Goal: Task Accomplishment & Management: Manage account settings

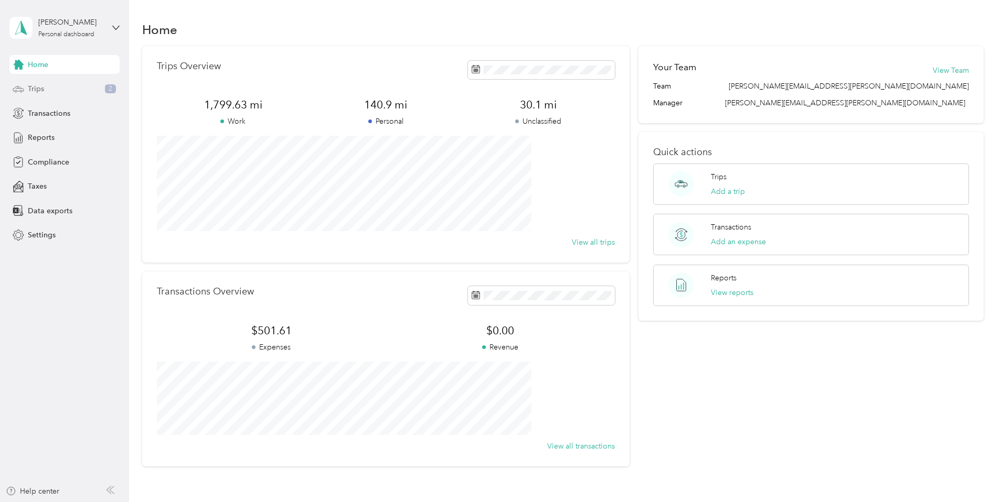
click at [42, 89] on span "Trips" at bounding box center [36, 88] width 16 height 11
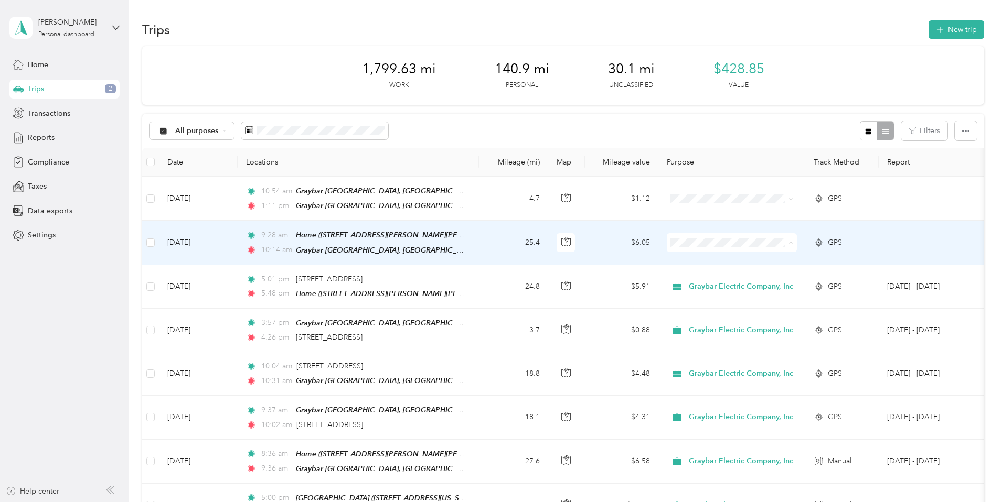
click at [785, 266] on li "Graybar Electric Company, Inc" at bounding box center [805, 261] width 138 height 18
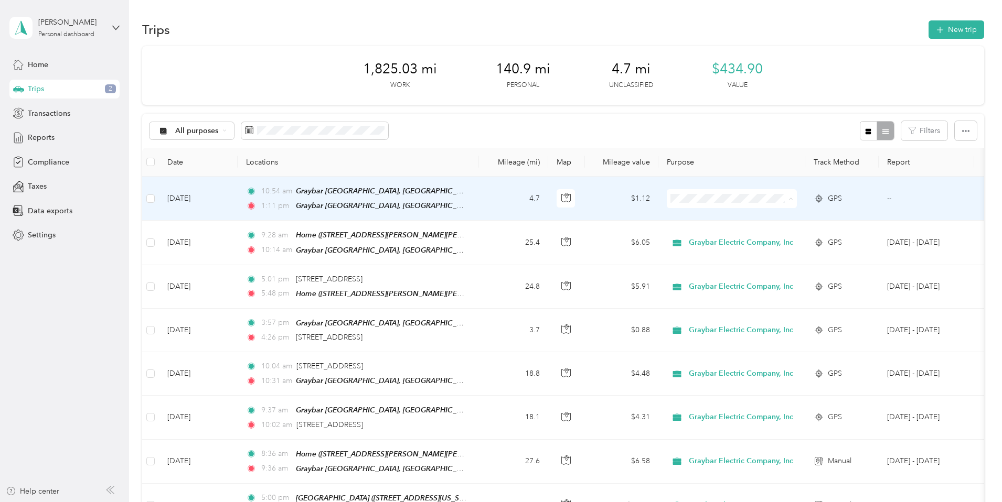
click at [775, 219] on span "Graybar Electric Company, Inc" at bounding box center [815, 217] width 104 height 11
click at [787, 197] on span "Graybar Electric Company, Inc" at bounding box center [741, 199] width 104 height 12
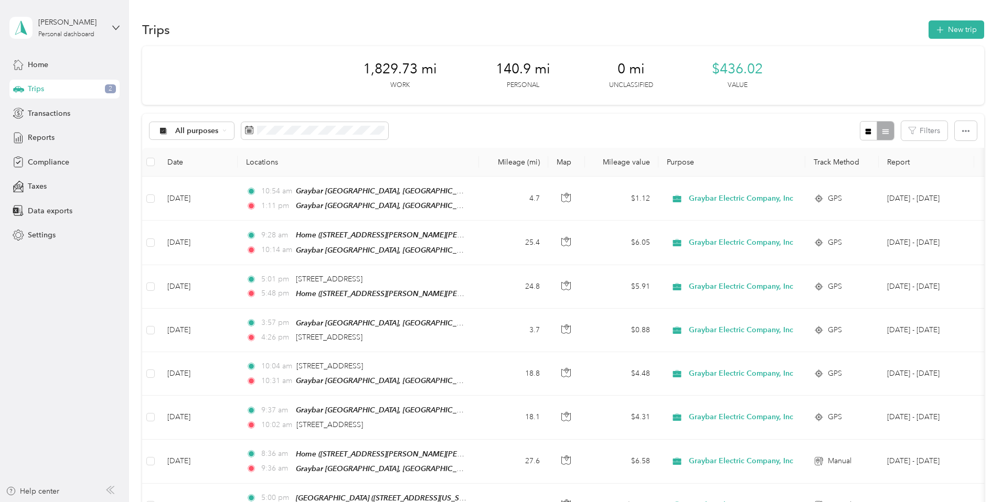
click at [778, 174] on th "Purpose" at bounding box center [731, 162] width 147 height 29
drag, startPoint x: 710, startPoint y: 67, endPoint x: 767, endPoint y: 64, distance: 57.2
click at [767, 64] on div "1,829.73 mi Work 140.9 mi Personal 0 mi Unclassified $436.02 Value" at bounding box center [563, 75] width 842 height 59
click at [41, 138] on span "Reports" at bounding box center [41, 137] width 27 height 11
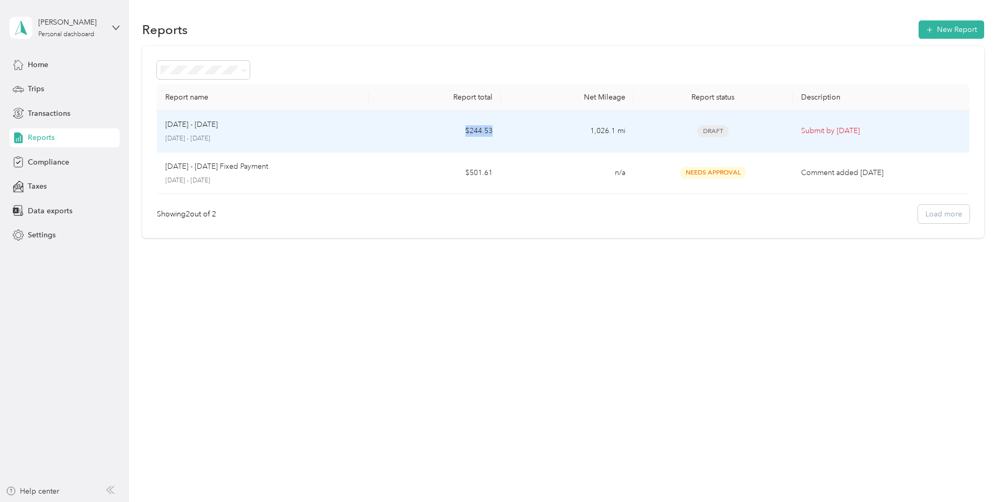
drag, startPoint x: 507, startPoint y: 132, endPoint x: 477, endPoint y: 132, distance: 29.4
click at [477, 132] on td "$244.53" at bounding box center [435, 132] width 132 height 42
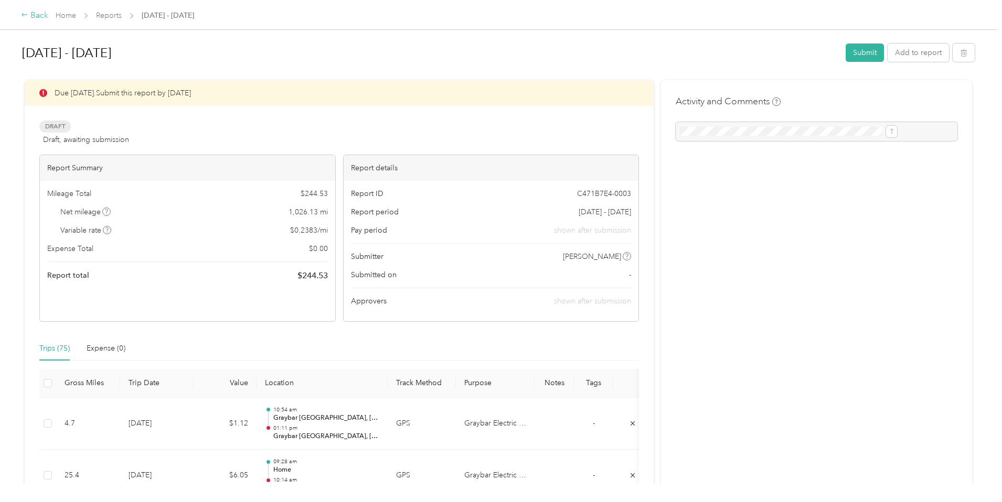
click at [28, 13] on icon at bounding box center [24, 14] width 7 height 7
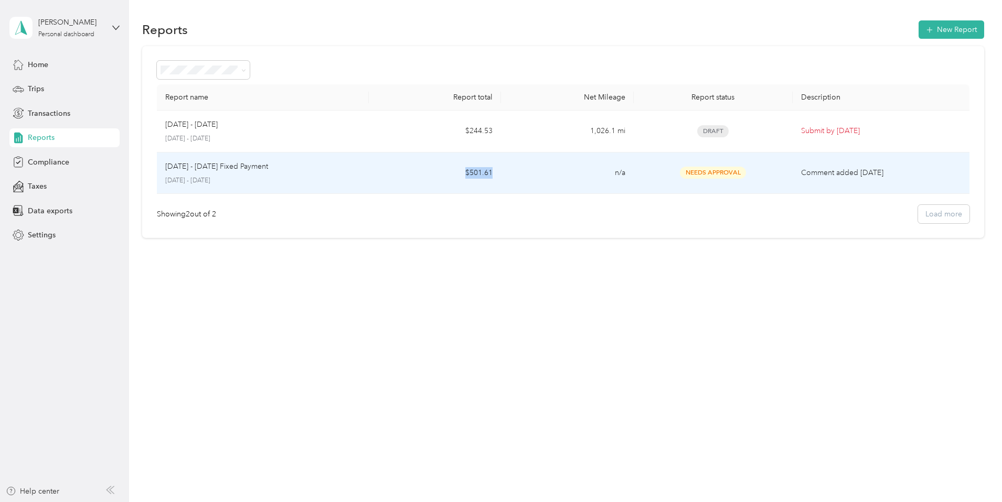
drag, startPoint x: 506, startPoint y: 173, endPoint x: 469, endPoint y: 175, distance: 36.2
click at [469, 175] on td "$501.61" at bounding box center [435, 174] width 132 height 42
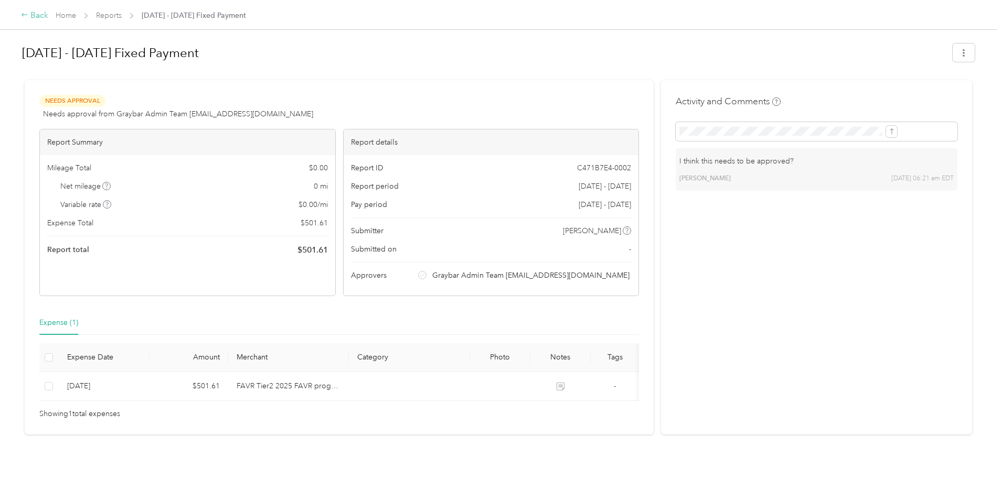
click at [48, 14] on div "Back" at bounding box center [34, 15] width 27 height 13
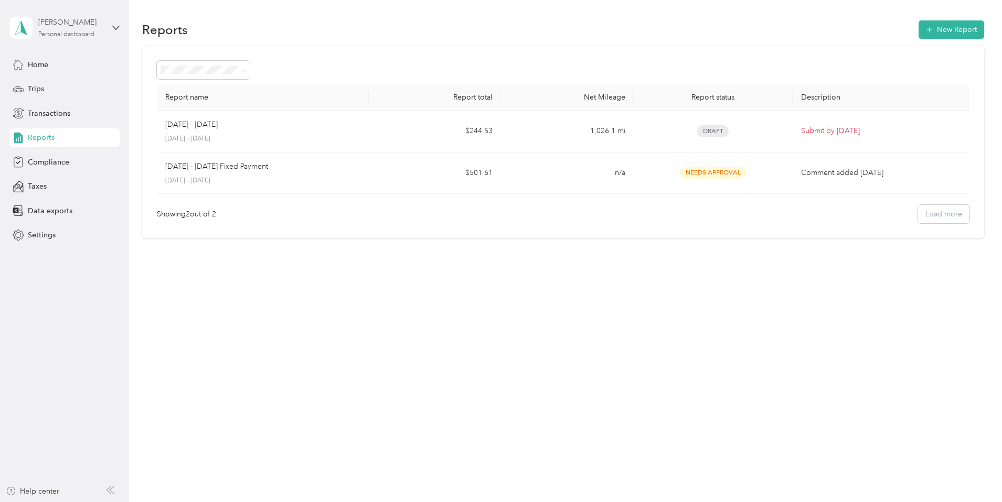
click at [75, 21] on div "[PERSON_NAME]" at bounding box center [71, 22] width 66 height 11
click at [155, 19] on div "Reports New Report" at bounding box center [563, 29] width 842 height 22
click at [47, 237] on span "Settings" at bounding box center [42, 235] width 28 height 11
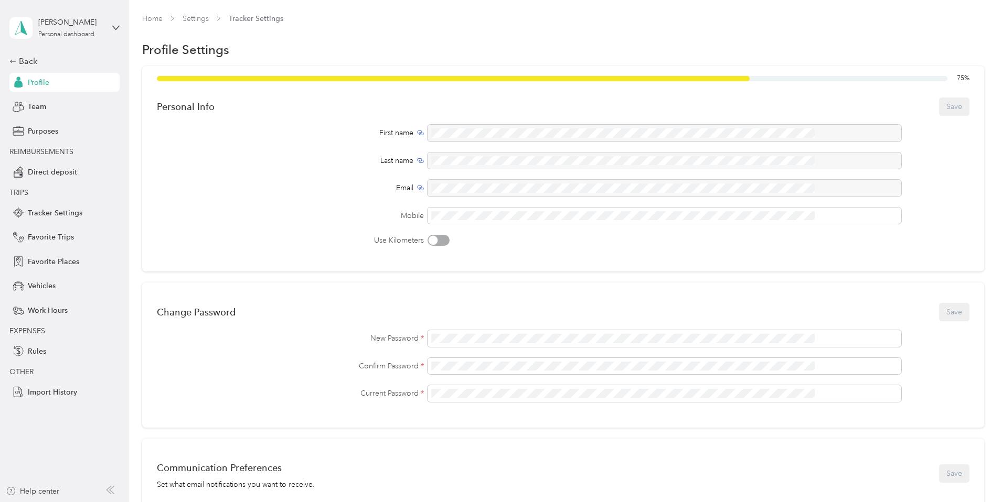
scroll to position [334, 0]
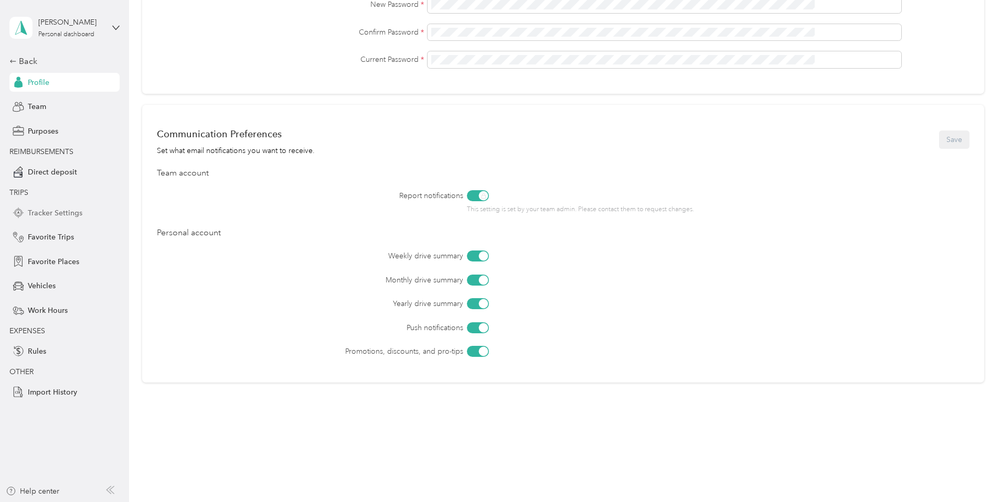
click at [58, 219] on div "Tracker Settings" at bounding box center [64, 212] width 110 height 19
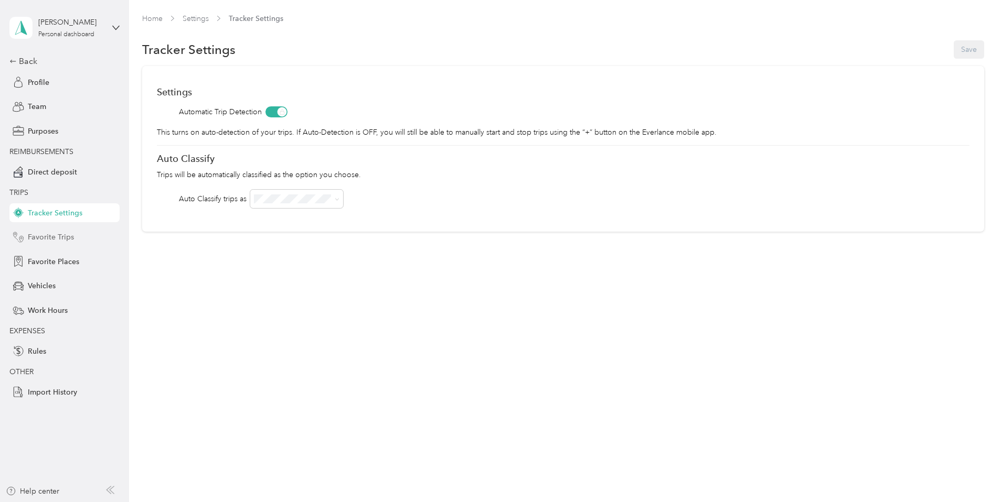
click at [53, 242] on span "Favorite Trips" at bounding box center [51, 237] width 46 height 11
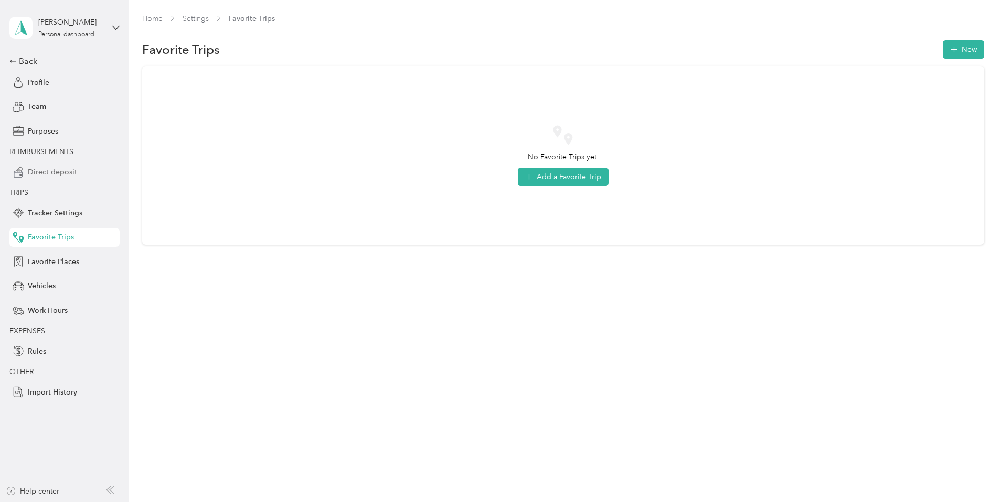
click at [40, 173] on span "Direct deposit" at bounding box center [52, 172] width 49 height 11
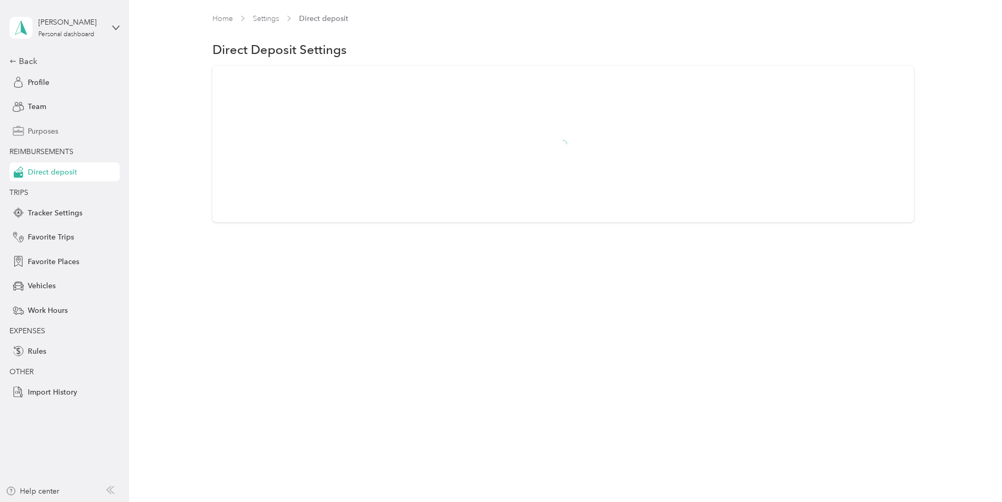
click at [42, 132] on span "Purposes" at bounding box center [43, 131] width 30 height 11
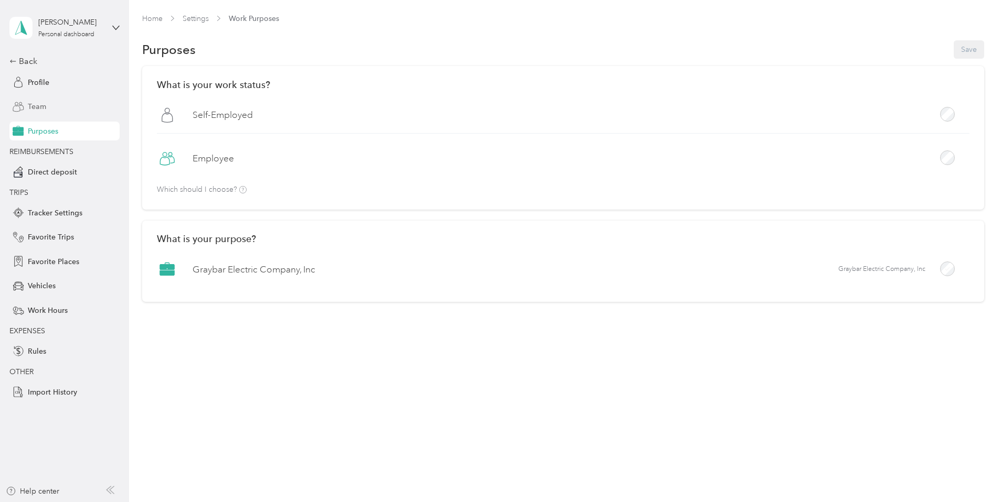
click at [38, 104] on span "Team" at bounding box center [37, 106] width 18 height 11
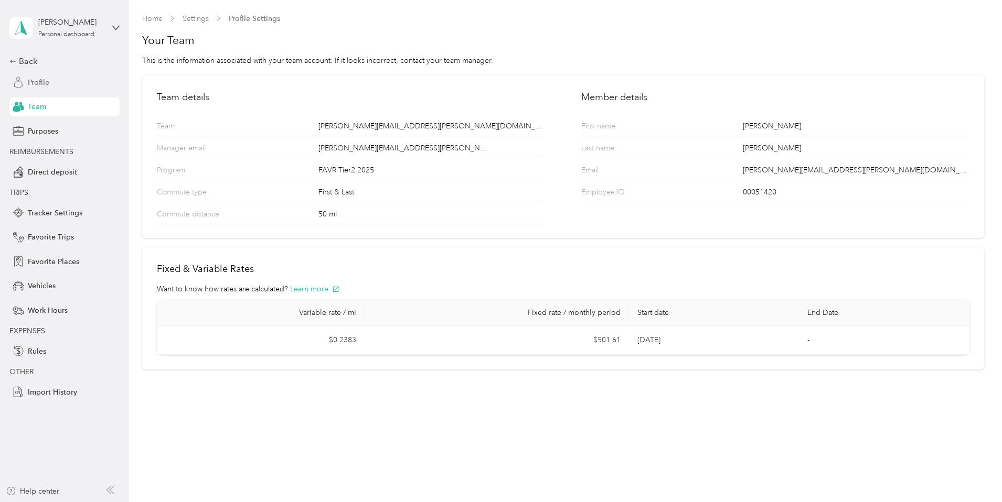
click at [41, 81] on span "Profile" at bounding box center [39, 82] width 22 height 11
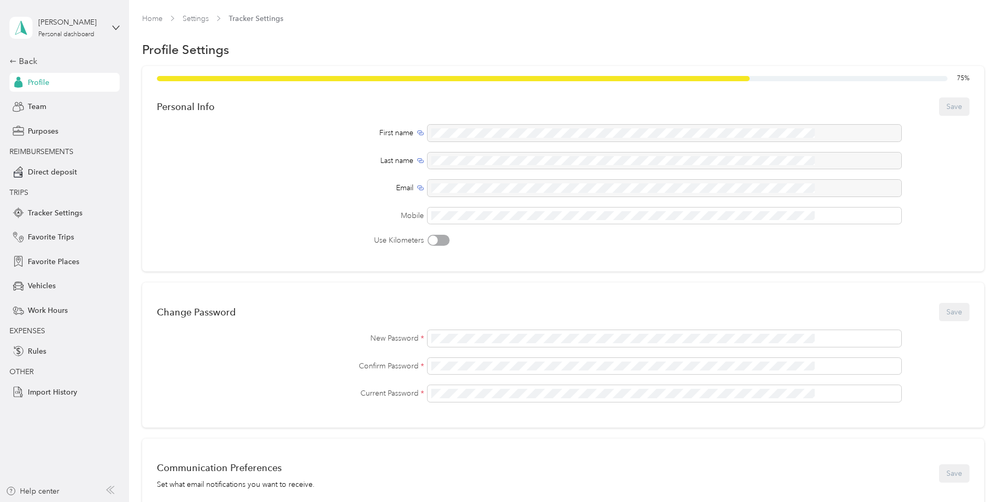
scroll to position [52, 0]
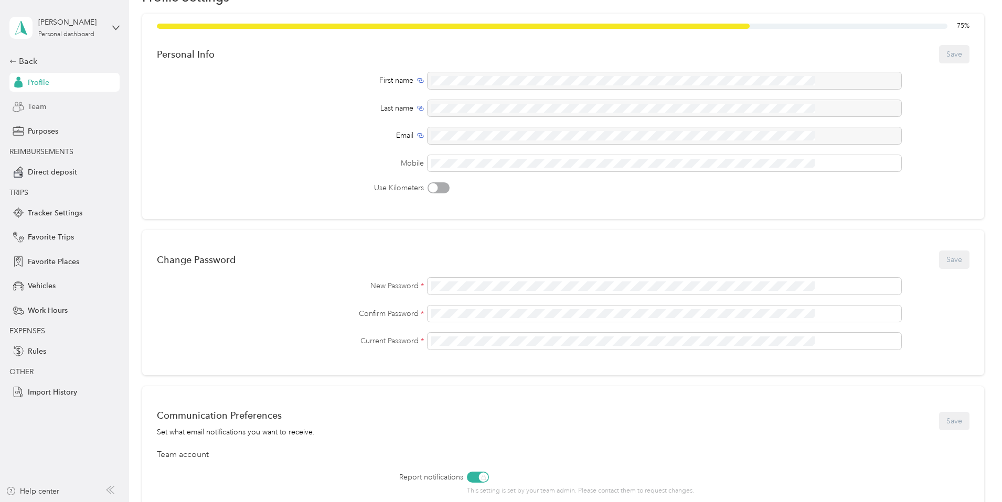
click at [43, 111] on span "Team" at bounding box center [37, 106] width 18 height 11
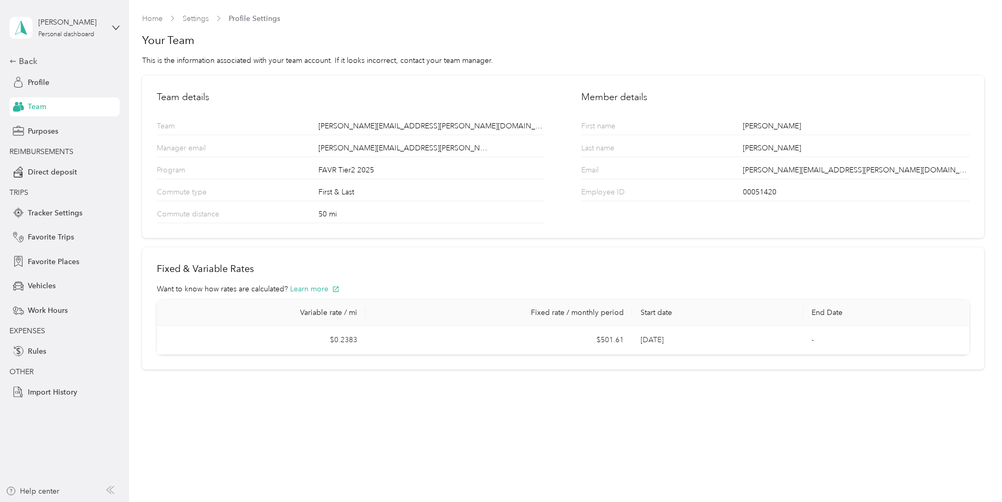
click at [337, 209] on div "50 mi" at bounding box center [431, 216] width 226 height 14
click at [12, 60] on icon at bounding box center [12, 61] width 7 height 7
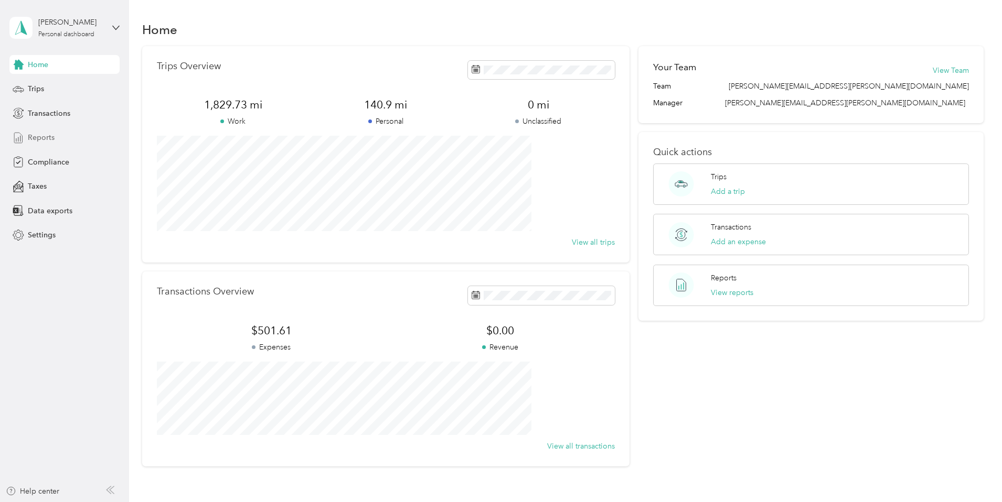
click at [42, 136] on span "Reports" at bounding box center [41, 137] width 27 height 11
